Goal: Book appointment/travel/reservation

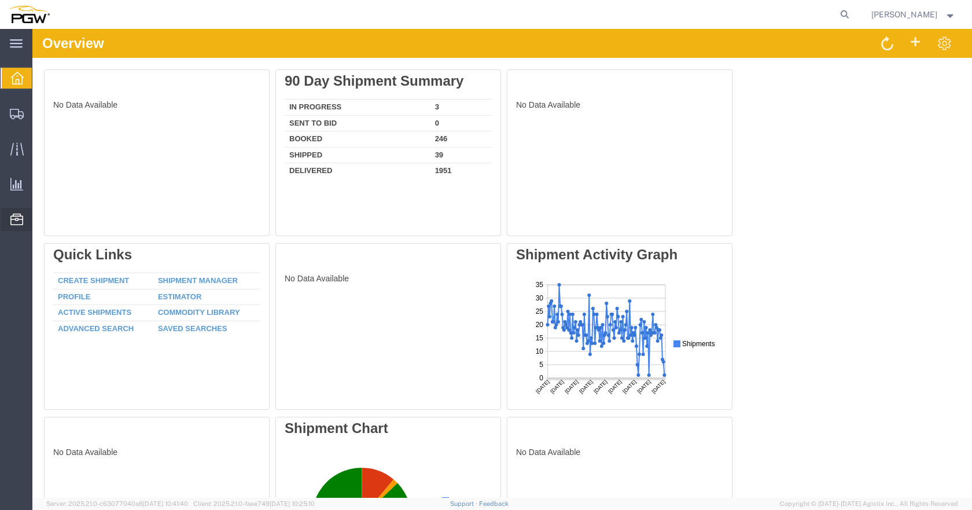
click at [0, 0] on span "Location Appointment" at bounding box center [0, 0] width 0 height 0
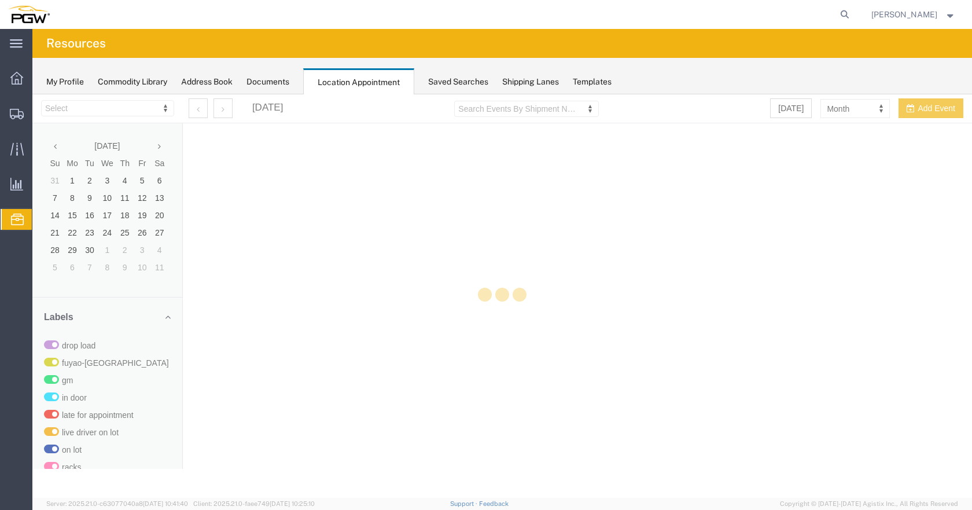
select select "28253"
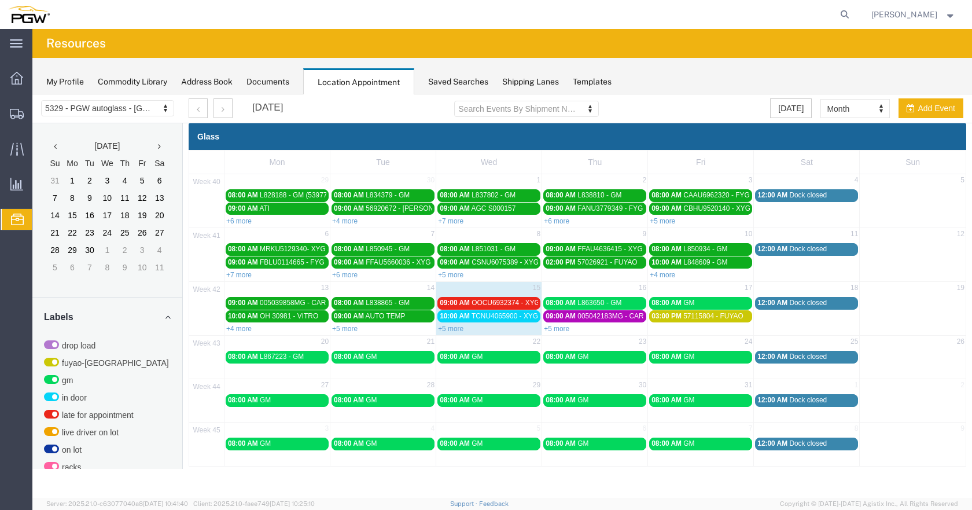
click at [556, 327] on link "+5 more" at bounding box center [556, 329] width 25 height 8
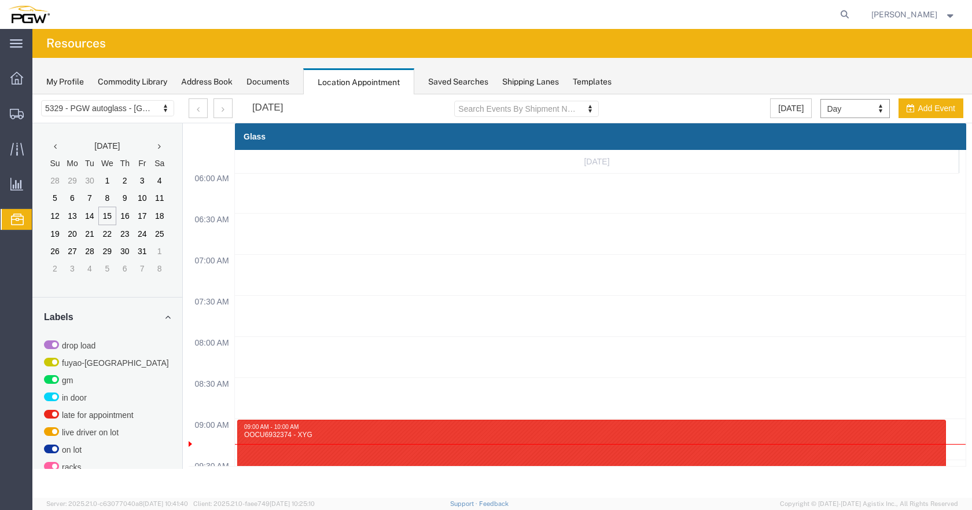
scroll to position [494, 0]
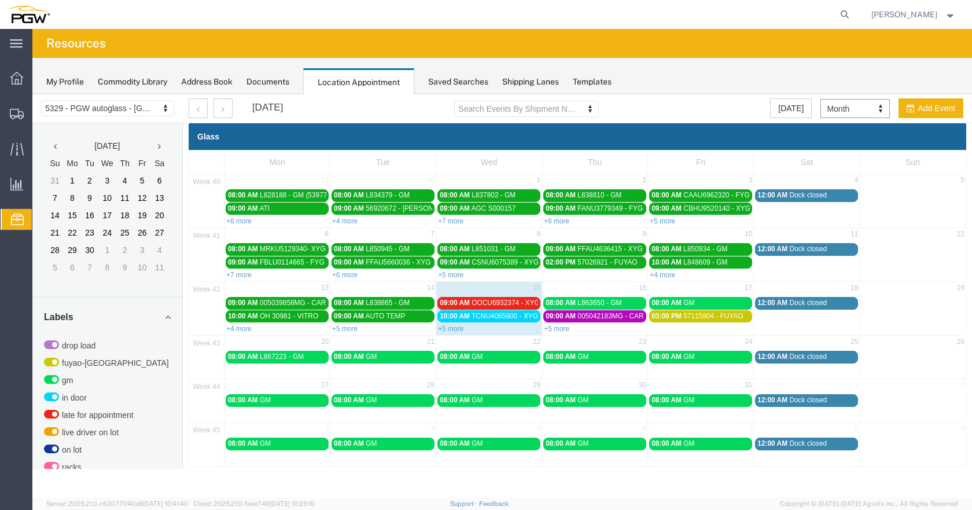
drag, startPoint x: 561, startPoint y: 326, endPoint x: 306, endPoint y: 343, distance: 256.4
click at [561, 325] on link "+5 more" at bounding box center [556, 329] width 25 height 8
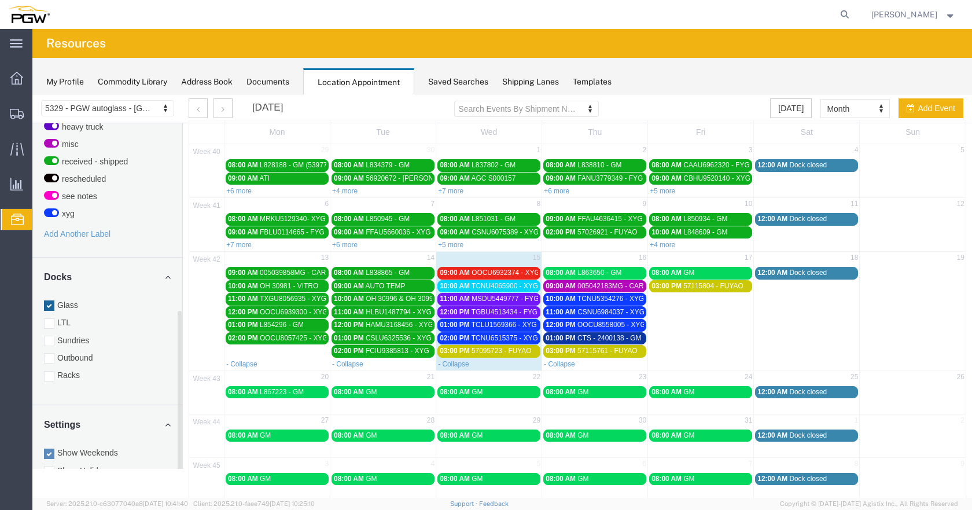
scroll to position [46, 0]
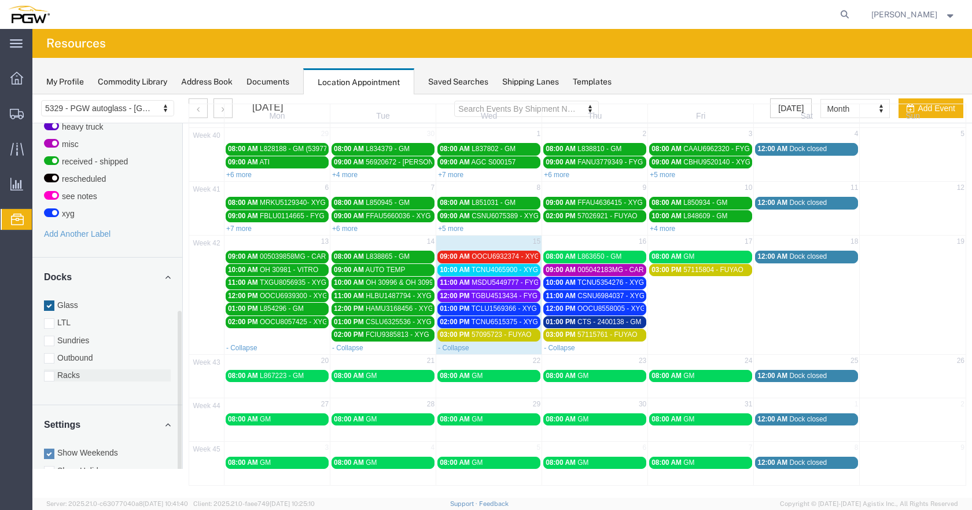
click at [46, 373] on div at bounding box center [49, 376] width 10 height 10
click at [32, 94] on input "Racks" at bounding box center [32, 94] width 0 height 0
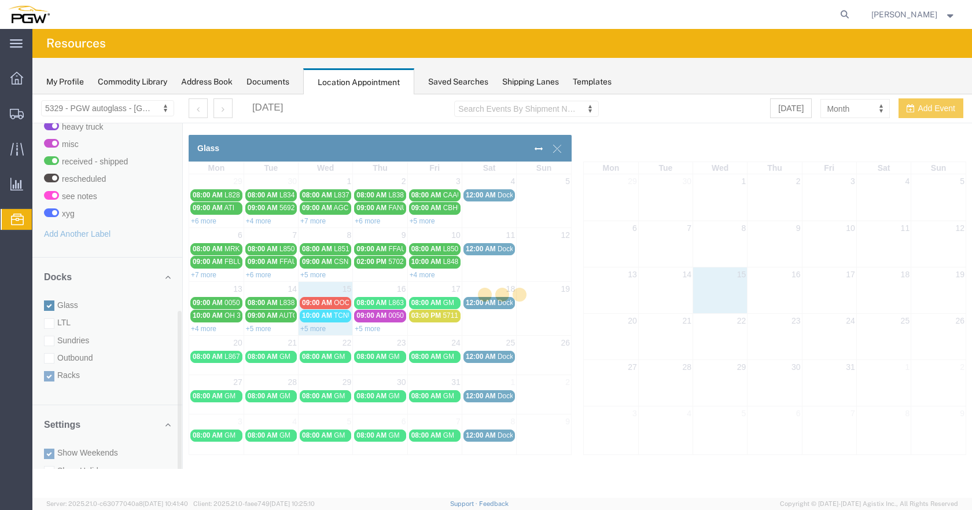
scroll to position [0, 0]
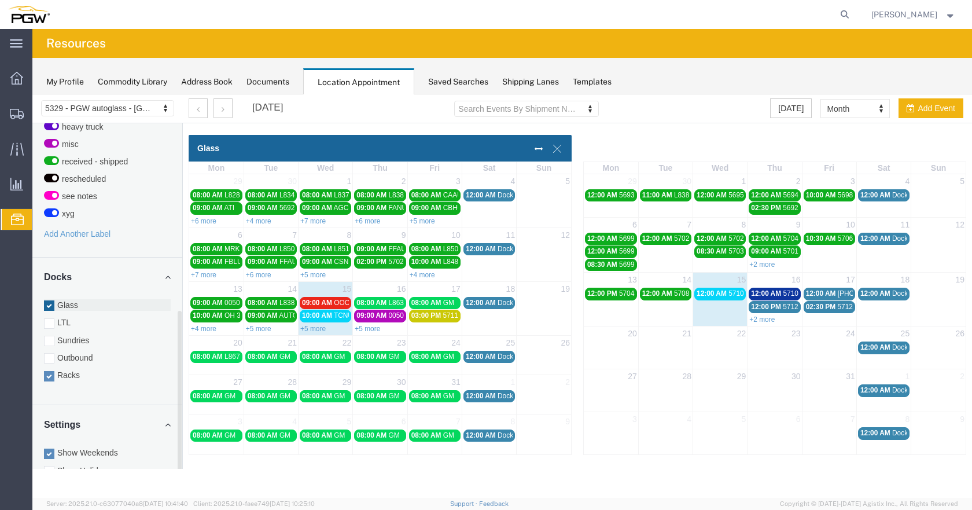
click at [51, 308] on div at bounding box center [49, 305] width 10 height 10
click at [32, 94] on input "Glass" at bounding box center [32, 94] width 0 height 0
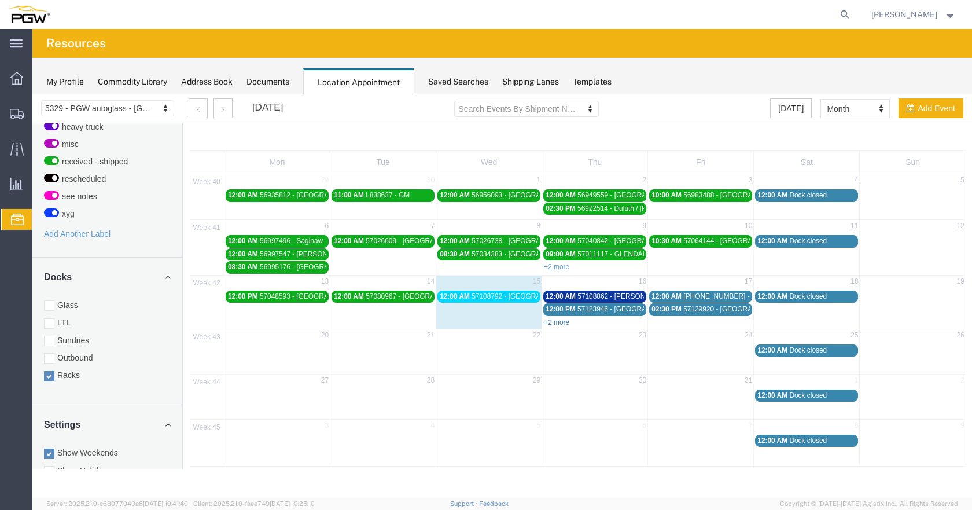
click at [553, 319] on link "+2 more" at bounding box center [556, 322] width 25 height 8
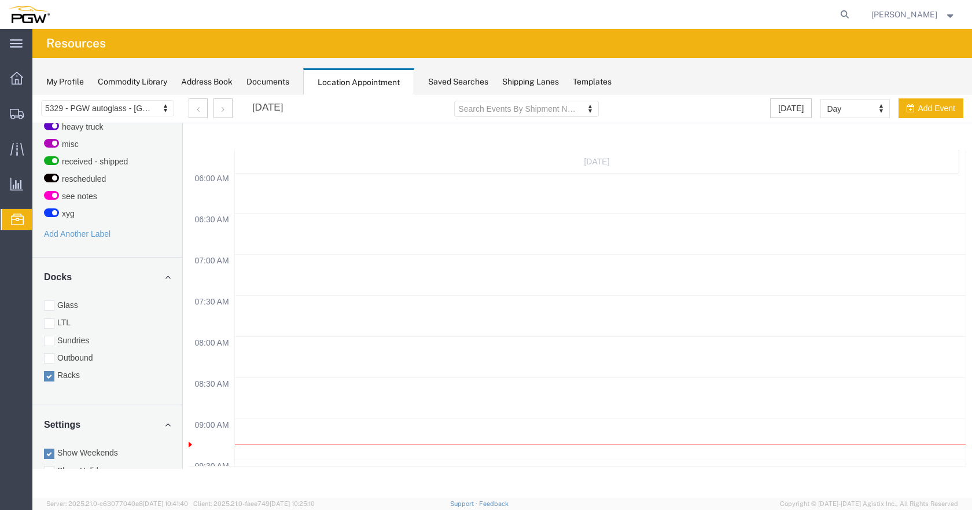
scroll to position [494, 0]
select select "month"
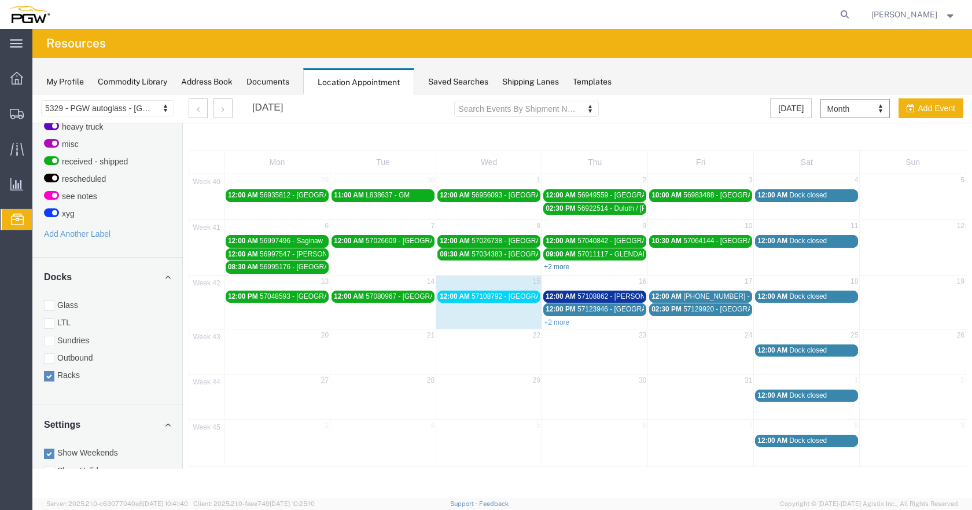
click at [562, 264] on link "+2 more" at bounding box center [556, 267] width 25 height 8
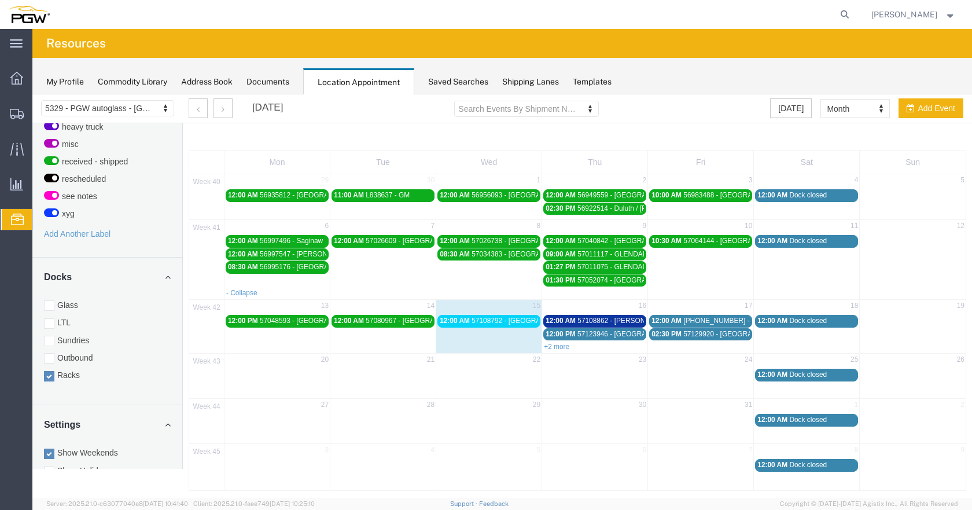
click at [552, 341] on div "+2 more" at bounding box center [594, 346] width 105 height 12
select select "3"
select select
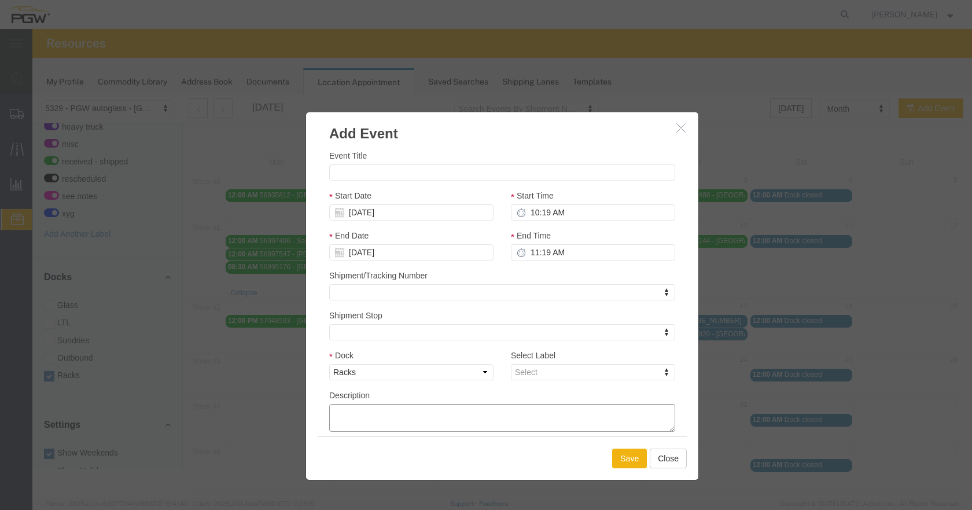
click at [558, 347] on div "Event Title Start Date [DATE] Start Time 10:19 AM End Date [DATE] End Time 11:1…" at bounding box center [502, 290] width 346 height 282
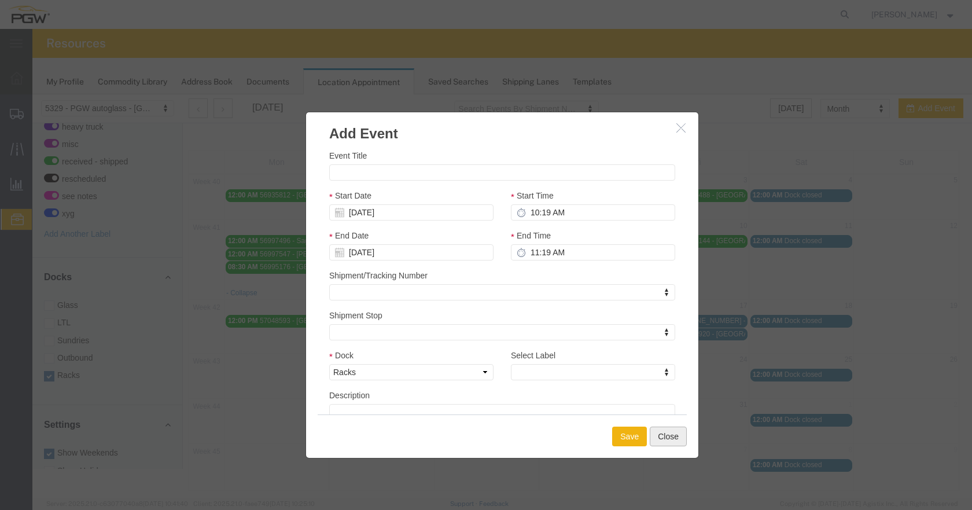
click at [667, 434] on button "Close" at bounding box center [668, 437] width 37 height 20
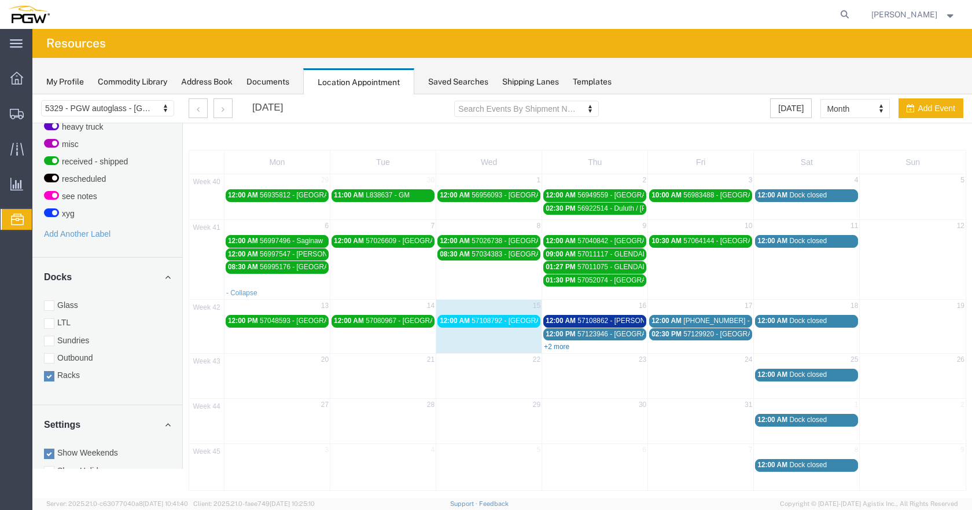
click at [558, 347] on link "+2 more" at bounding box center [556, 347] width 25 height 8
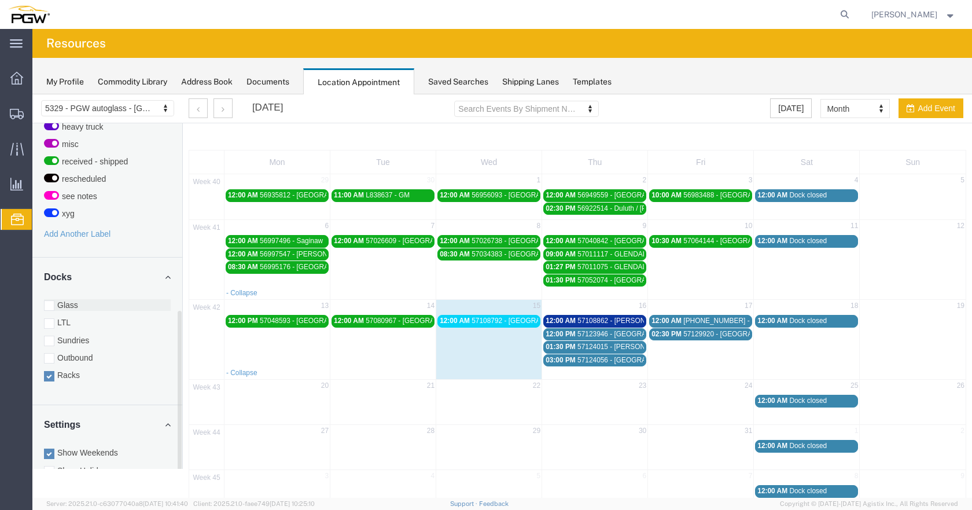
click at [47, 306] on div at bounding box center [49, 305] width 10 height 10
click at [32, 94] on input "Glass" at bounding box center [32, 94] width 0 height 0
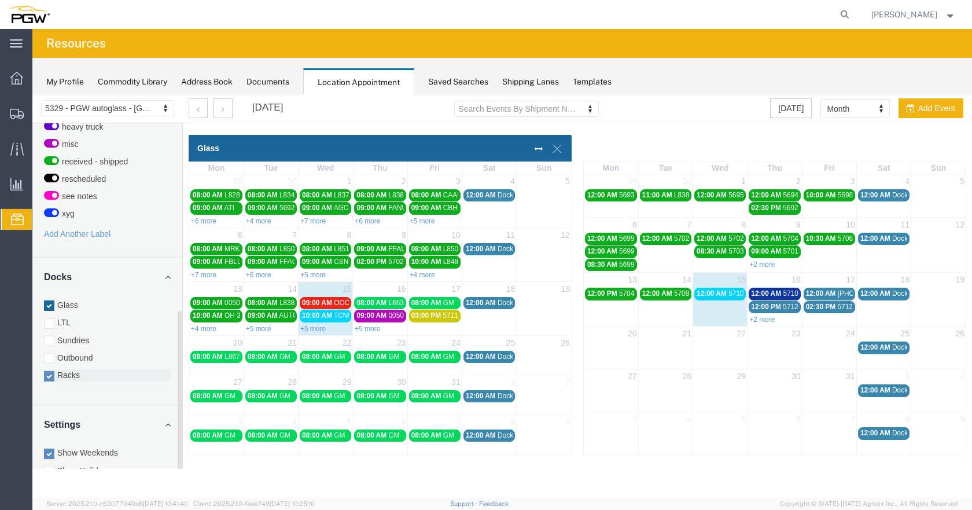
click at [47, 376] on div at bounding box center [49, 376] width 10 height 10
click at [32, 94] on input "Racks" at bounding box center [32, 94] width 0 height 0
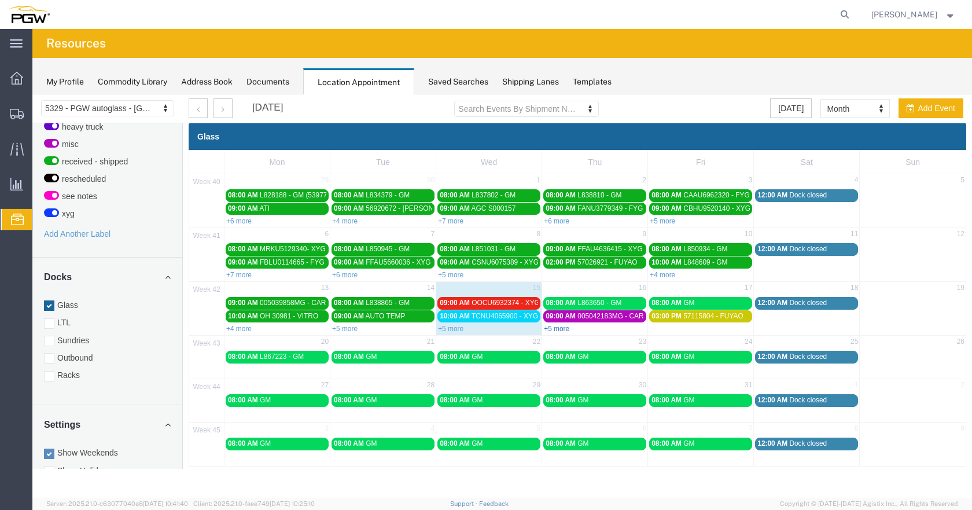
click at [553, 328] on link "+5 more" at bounding box center [556, 329] width 25 height 8
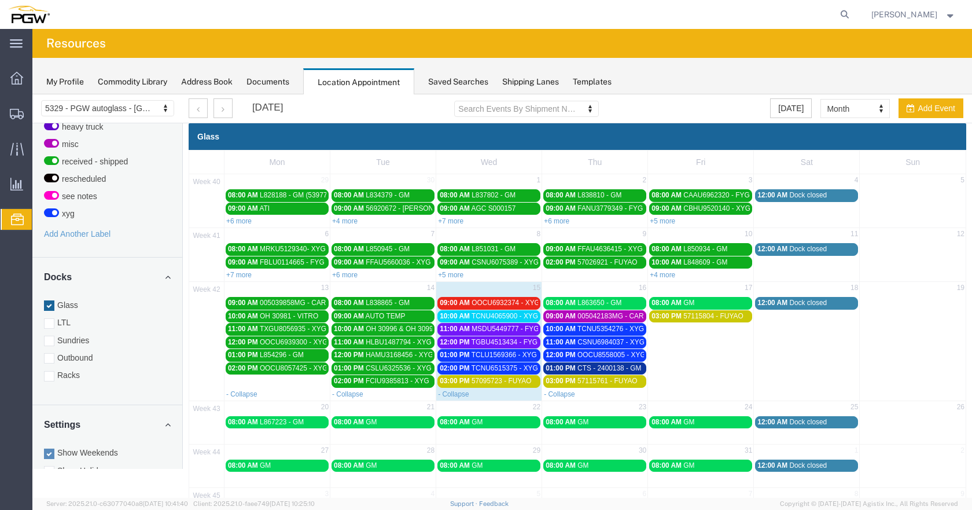
click at [526, 315] on span "TCNU4065900 - XYG" at bounding box center [505, 316] width 67 height 8
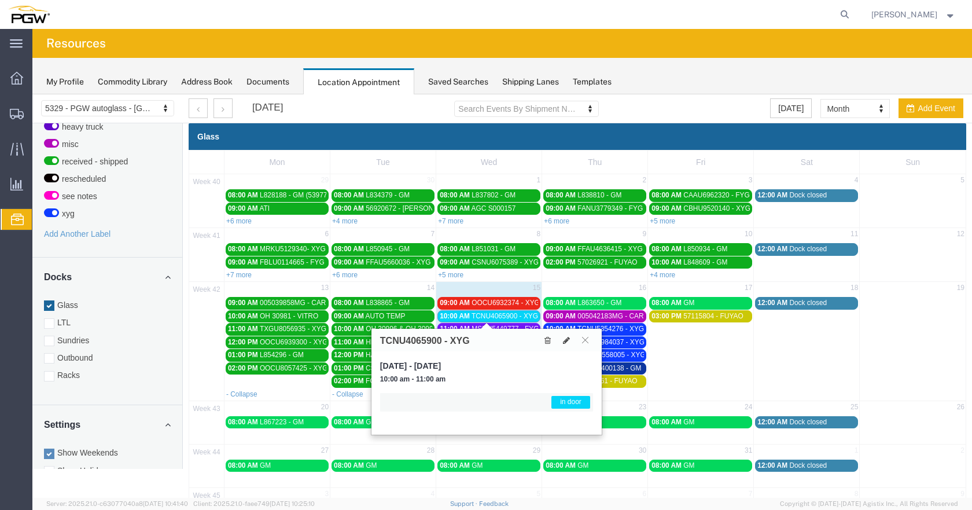
click at [526, 315] on span "TCNU4065900 - XYG" at bounding box center [505, 316] width 67 height 8
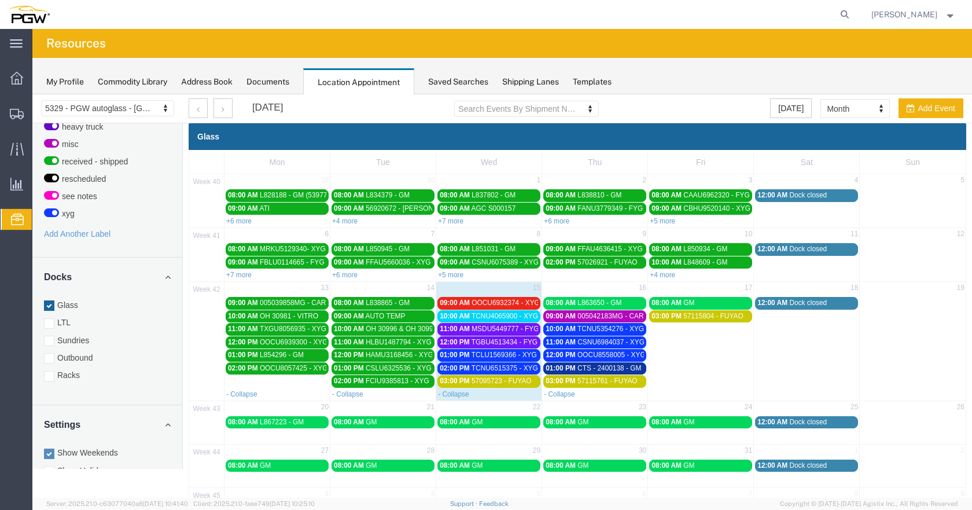
click at [516, 299] on span "OOCU6932374 - XYG" at bounding box center [506, 303] width 68 height 8
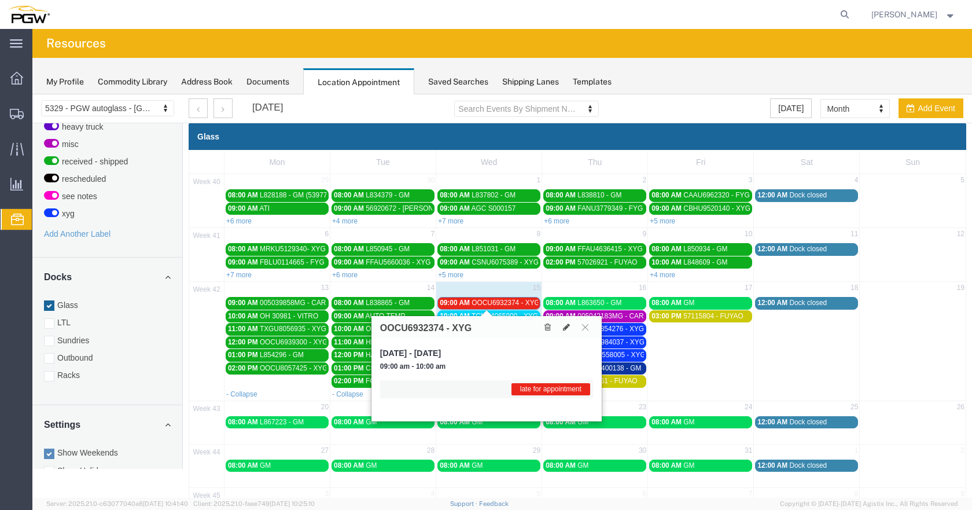
click at [517, 304] on span "OOCU6932374 - XYG" at bounding box center [506, 303] width 68 height 8
